Goal: Task Accomplishment & Management: Manage account settings

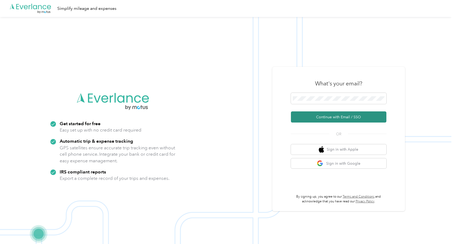
click at [322, 118] on button "Continue with Email / SSO" at bounding box center [338, 116] width 95 height 11
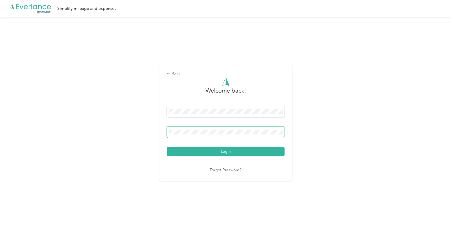
click at [167, 147] on button "Login" at bounding box center [226, 151] width 118 height 9
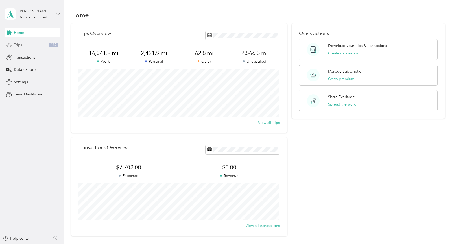
click at [14, 44] on span "Trips" at bounding box center [18, 45] width 8 height 6
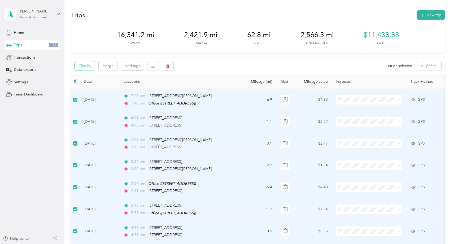
click at [85, 65] on button "Classify" at bounding box center [85, 65] width 20 height 9
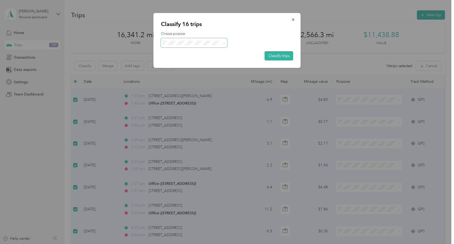
click at [224, 42] on icon at bounding box center [224, 43] width 2 height 2
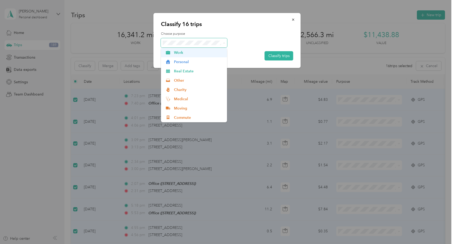
click at [178, 52] on span "Work" at bounding box center [198, 53] width 49 height 6
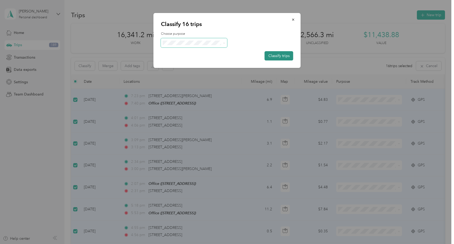
click at [280, 55] on button "Classify trips" at bounding box center [278, 55] width 29 height 9
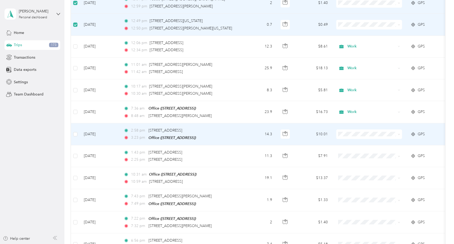
scroll to position [372, 0]
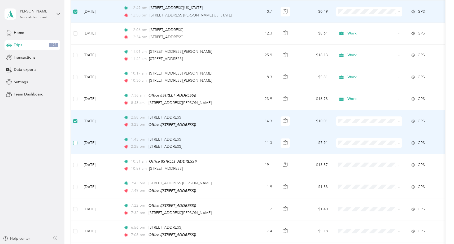
click at [76, 140] on label at bounding box center [75, 143] width 4 height 6
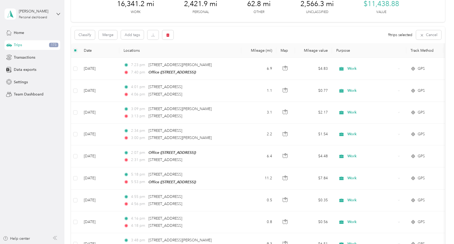
scroll to position [0, 0]
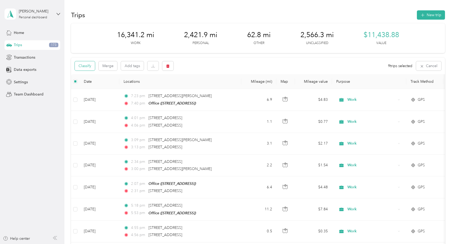
click at [85, 65] on button "Classify" at bounding box center [85, 65] width 20 height 9
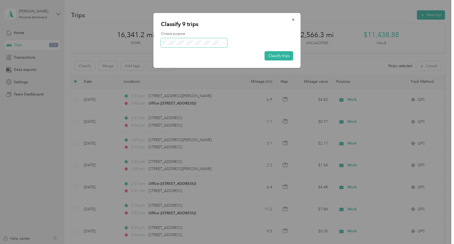
click at [223, 41] on span at bounding box center [224, 43] width 2 height 5
click at [225, 43] on icon at bounding box center [224, 43] width 2 height 2
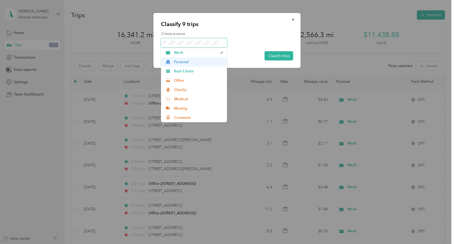
click at [180, 61] on span "Personal" at bounding box center [198, 62] width 49 height 6
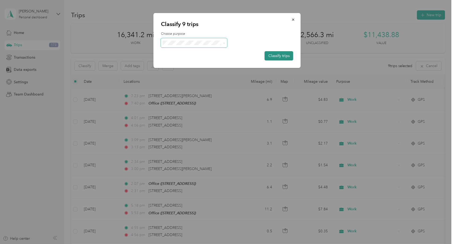
click at [275, 56] on button "Classify trips" at bounding box center [278, 55] width 29 height 9
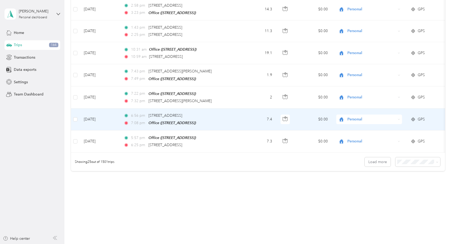
scroll to position [485, 0]
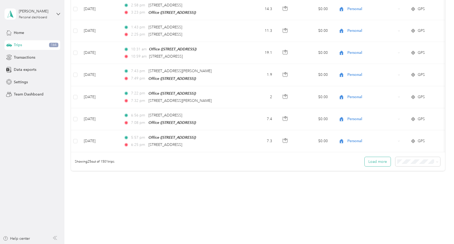
click at [380, 165] on button "Load more" at bounding box center [377, 161] width 26 height 9
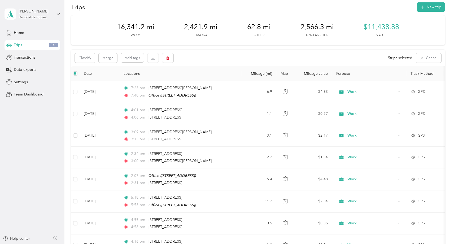
scroll to position [0, 0]
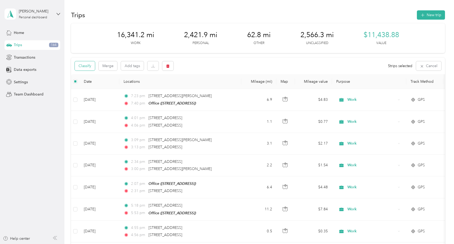
click at [87, 66] on button "Classify" at bounding box center [85, 65] width 20 height 9
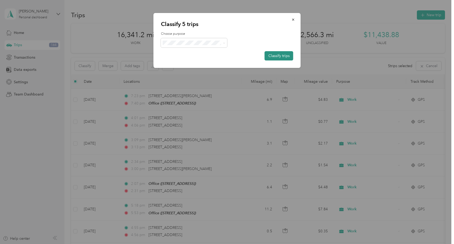
click at [276, 55] on button "Classify trips" at bounding box center [278, 55] width 29 height 9
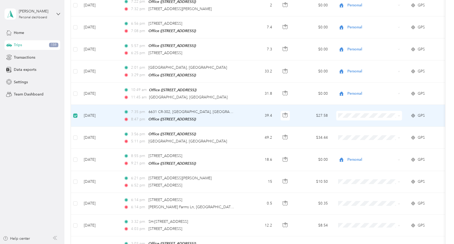
scroll to position [575, 0]
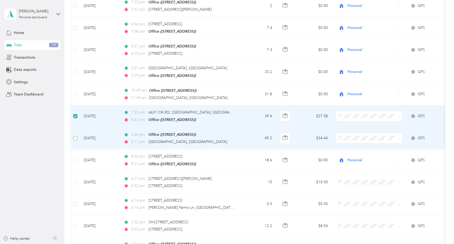
click at [74, 139] on label at bounding box center [75, 138] width 4 height 6
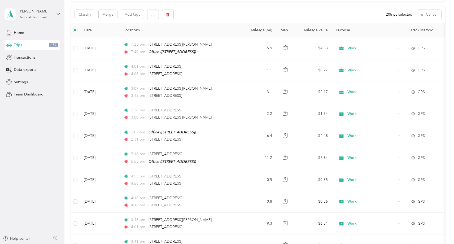
scroll to position [0, 0]
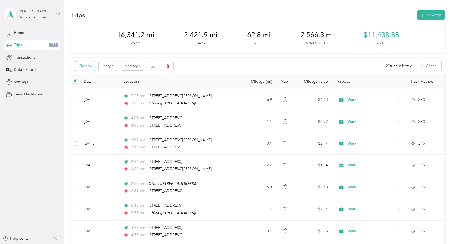
click at [83, 65] on button "Classify" at bounding box center [85, 65] width 20 height 9
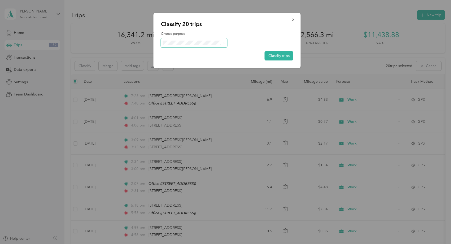
click at [224, 42] on icon at bounding box center [224, 43] width 2 height 2
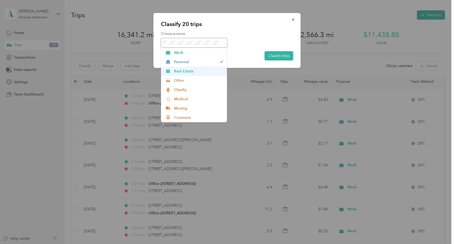
click at [180, 70] on span "Real Estate" at bounding box center [198, 71] width 49 height 6
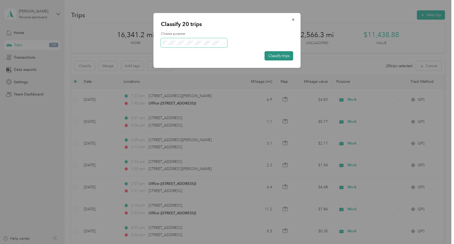
click at [275, 55] on button "Classify trips" at bounding box center [278, 55] width 29 height 9
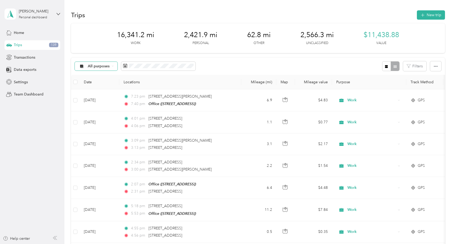
click at [113, 64] on div "All purposes" at bounding box center [96, 66] width 43 height 9
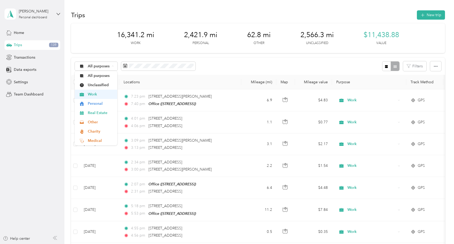
click at [91, 95] on span "Work" at bounding box center [101, 94] width 26 height 6
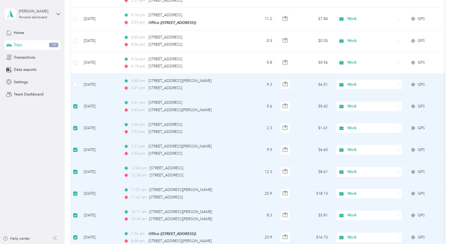
scroll to position [186, 0]
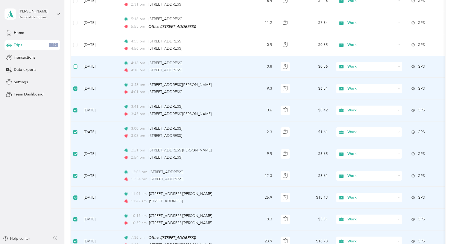
click at [75, 64] on label at bounding box center [75, 67] width 4 height 6
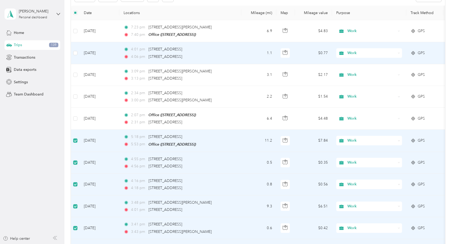
scroll to position [65, 0]
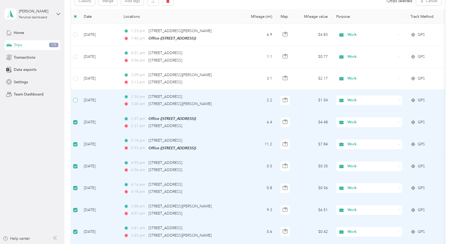
click at [75, 97] on label at bounding box center [75, 100] width 4 height 6
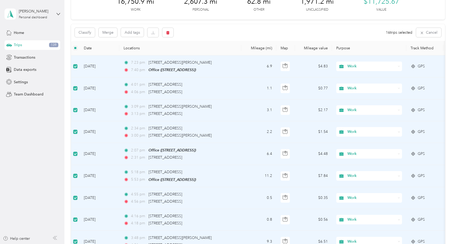
scroll to position [27, 0]
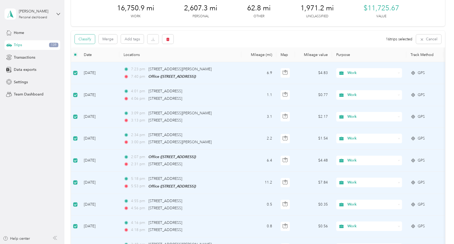
click at [83, 39] on button "Classify" at bounding box center [85, 38] width 20 height 9
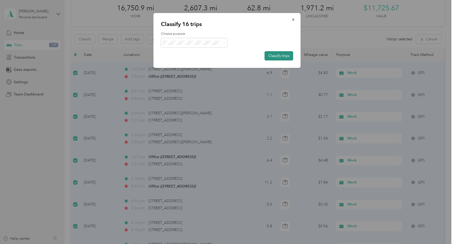
click at [282, 55] on button "Classify trips" at bounding box center [278, 55] width 29 height 9
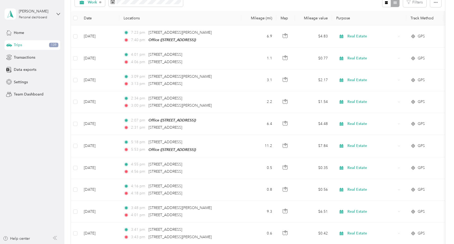
scroll to position [0, 0]
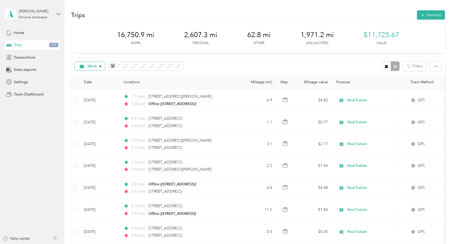
click at [100, 66] on icon at bounding box center [100, 66] width 1 height 1
click at [112, 65] on icon at bounding box center [113, 66] width 2 height 2
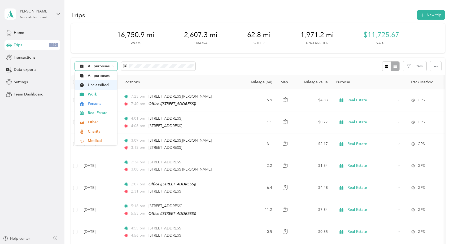
click at [95, 83] on span "Unclassified" at bounding box center [101, 85] width 26 height 6
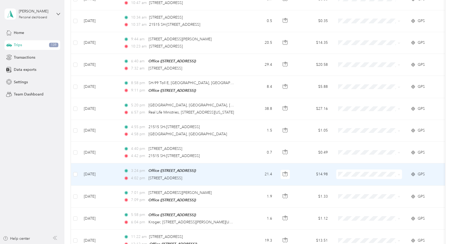
scroll to position [487, 0]
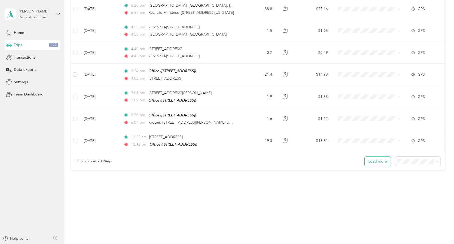
click at [376, 162] on button "Load more" at bounding box center [377, 161] width 26 height 9
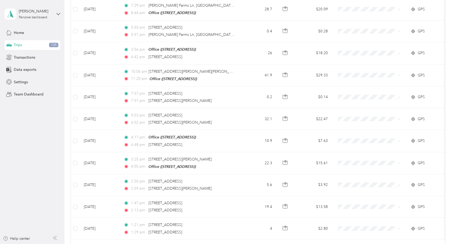
scroll to position [1034, 0]
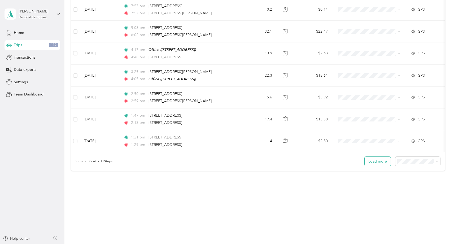
click at [374, 161] on button "Load more" at bounding box center [377, 161] width 26 height 9
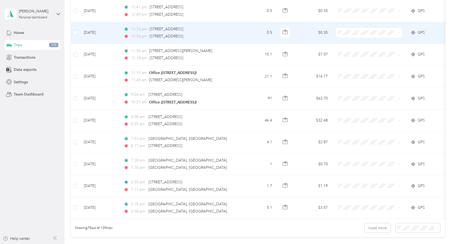
scroll to position [1580, 0]
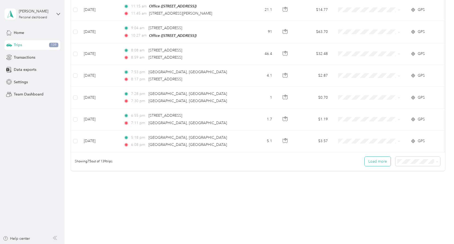
click at [370, 162] on button "Load more" at bounding box center [377, 161] width 26 height 9
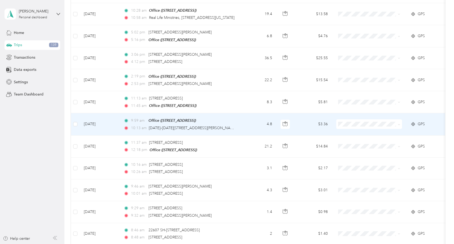
scroll to position [2126, 0]
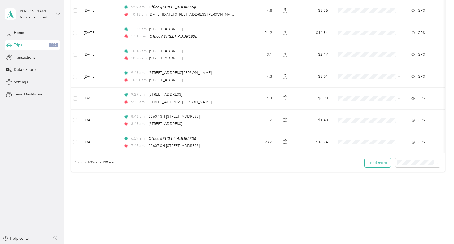
click at [377, 162] on button "Load more" at bounding box center [377, 162] width 26 height 9
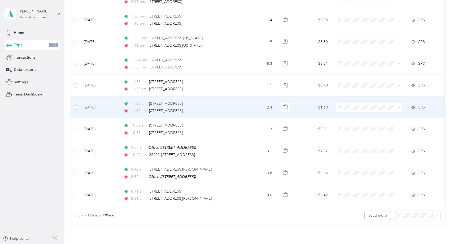
scroll to position [2672, 0]
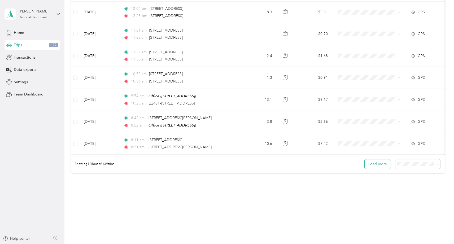
click at [372, 162] on button "Load more" at bounding box center [377, 163] width 26 height 9
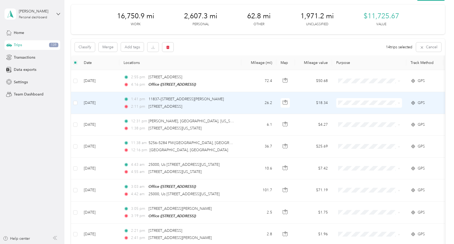
scroll to position [17, 0]
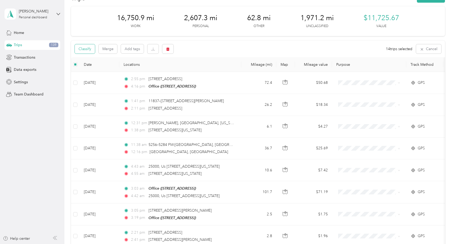
click at [84, 46] on button "Classify" at bounding box center [85, 48] width 20 height 9
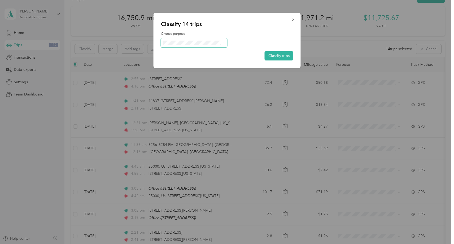
click at [225, 43] on span at bounding box center [194, 42] width 66 height 9
click at [224, 42] on icon at bounding box center [224, 43] width 2 height 2
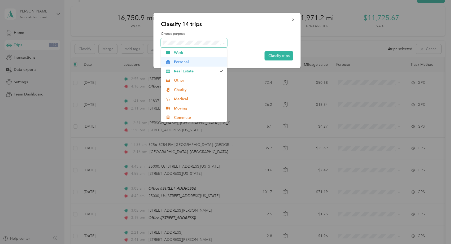
click at [182, 63] on span "Personal" at bounding box center [198, 62] width 49 height 6
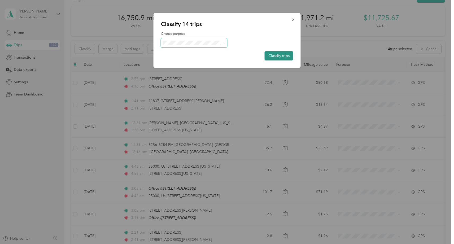
click at [275, 55] on button "Classify trips" at bounding box center [278, 55] width 29 height 9
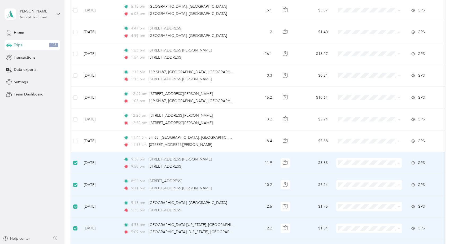
scroll to position [1576, 0]
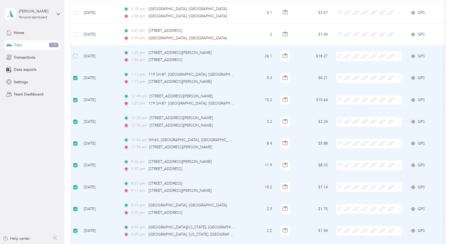
click at [76, 53] on label at bounding box center [75, 56] width 4 height 6
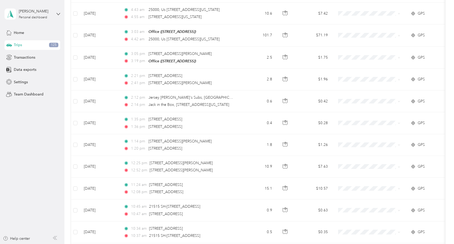
scroll to position [0, 0]
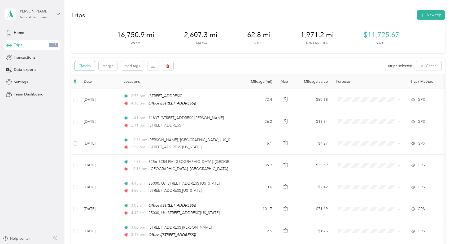
click at [84, 66] on button "Classify" at bounding box center [85, 65] width 20 height 9
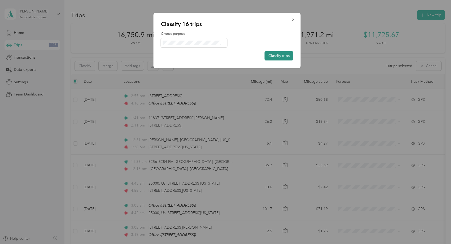
click at [282, 55] on button "Classify trips" at bounding box center [278, 55] width 29 height 9
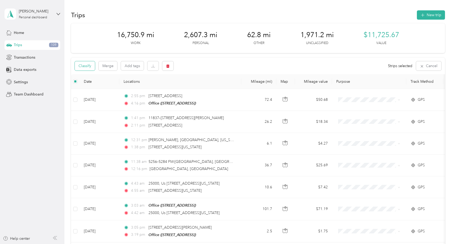
click at [86, 64] on button "Classify" at bounding box center [85, 65] width 20 height 9
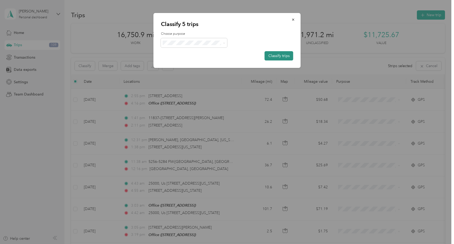
click at [280, 57] on button "Classify trips" at bounding box center [278, 55] width 29 height 9
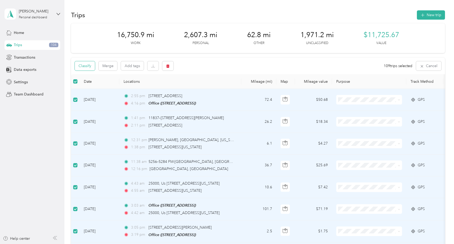
click at [86, 64] on button "Classify" at bounding box center [85, 65] width 20 height 9
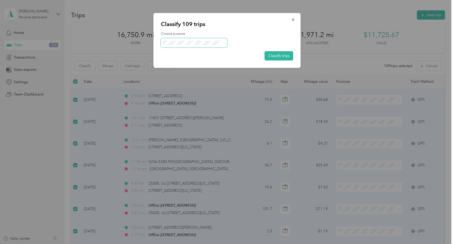
click at [223, 43] on icon at bounding box center [224, 43] width 2 height 2
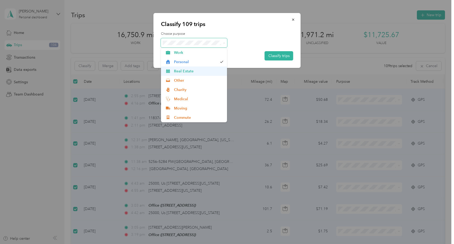
click at [183, 73] on span "Real Estate" at bounding box center [198, 71] width 49 height 6
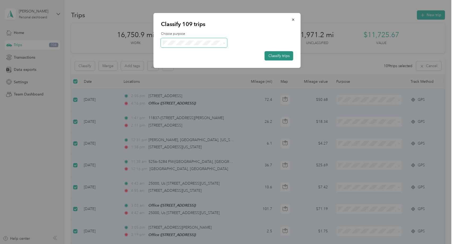
click at [274, 55] on button "Classify trips" at bounding box center [278, 55] width 29 height 9
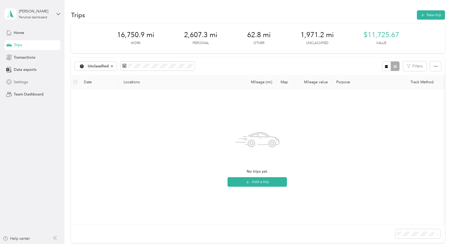
click at [15, 81] on span "Settings" at bounding box center [21, 82] width 14 height 6
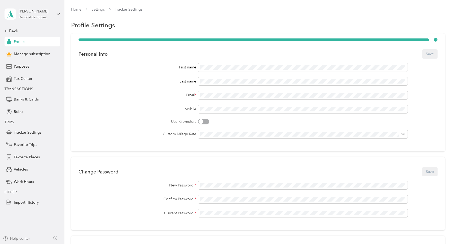
click at [6, 237] on icon "button" at bounding box center [5, 238] width 5 height 4
click at [58, 12] on icon at bounding box center [58, 14] width 4 height 4
click at [57, 13] on icon at bounding box center [58, 14] width 4 height 4
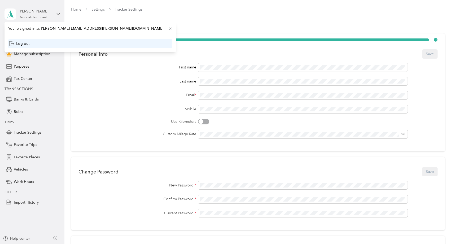
click at [17, 42] on div "Log out" at bounding box center [19, 44] width 20 height 6
